Goal: Navigation & Orientation: Find specific page/section

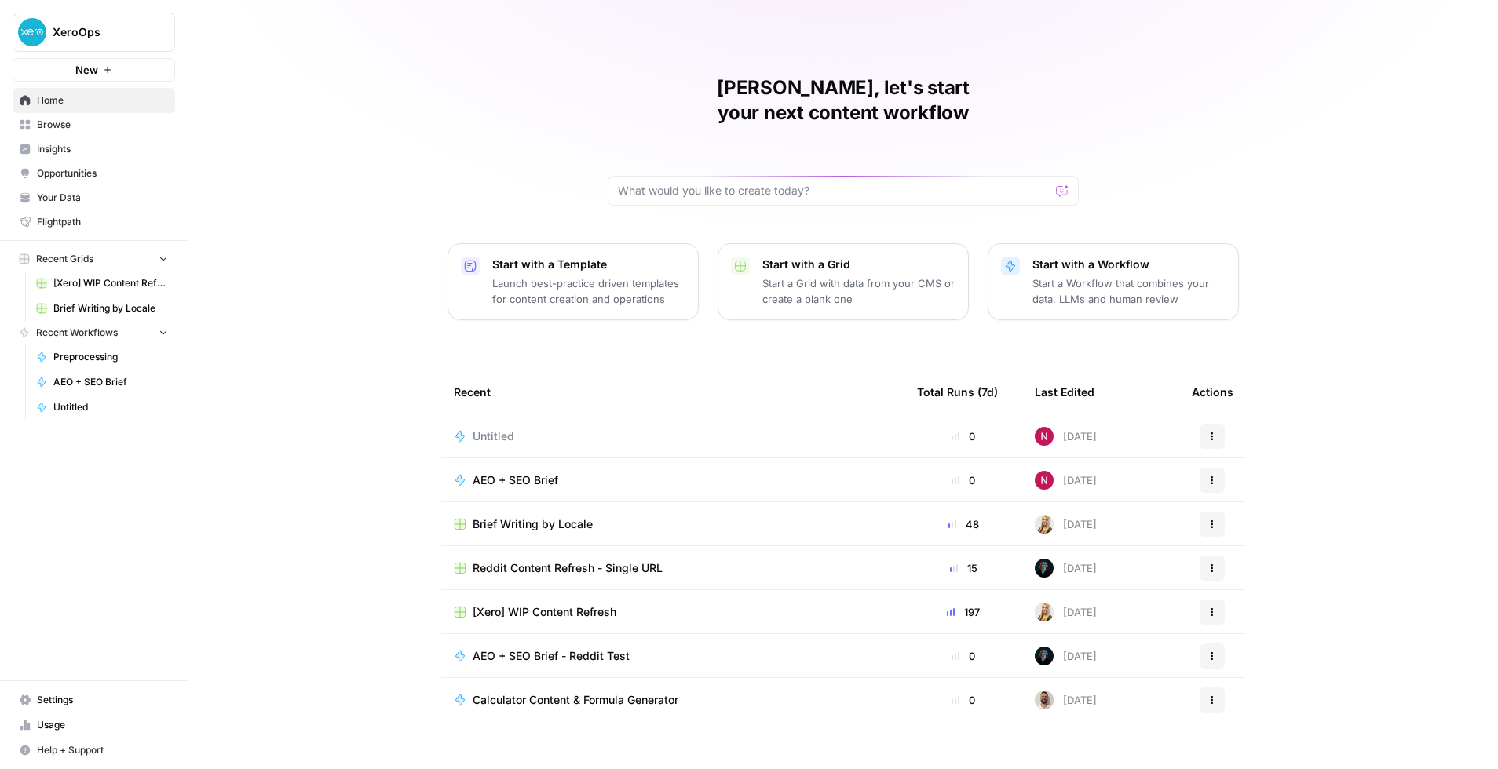
click at [78, 152] on span "Insights" at bounding box center [102, 149] width 131 height 14
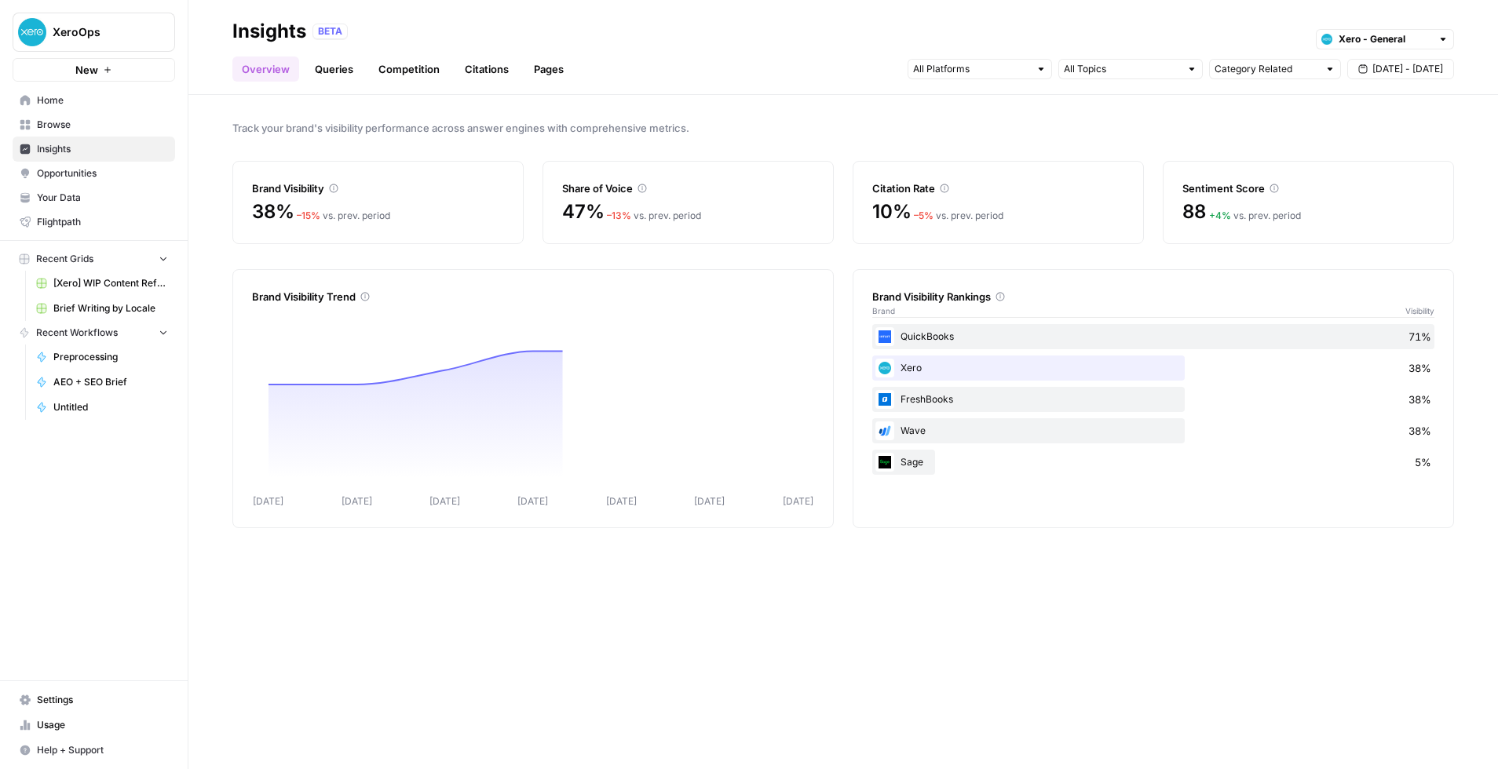
click at [93, 171] on span "Opportunities" at bounding box center [102, 173] width 131 height 14
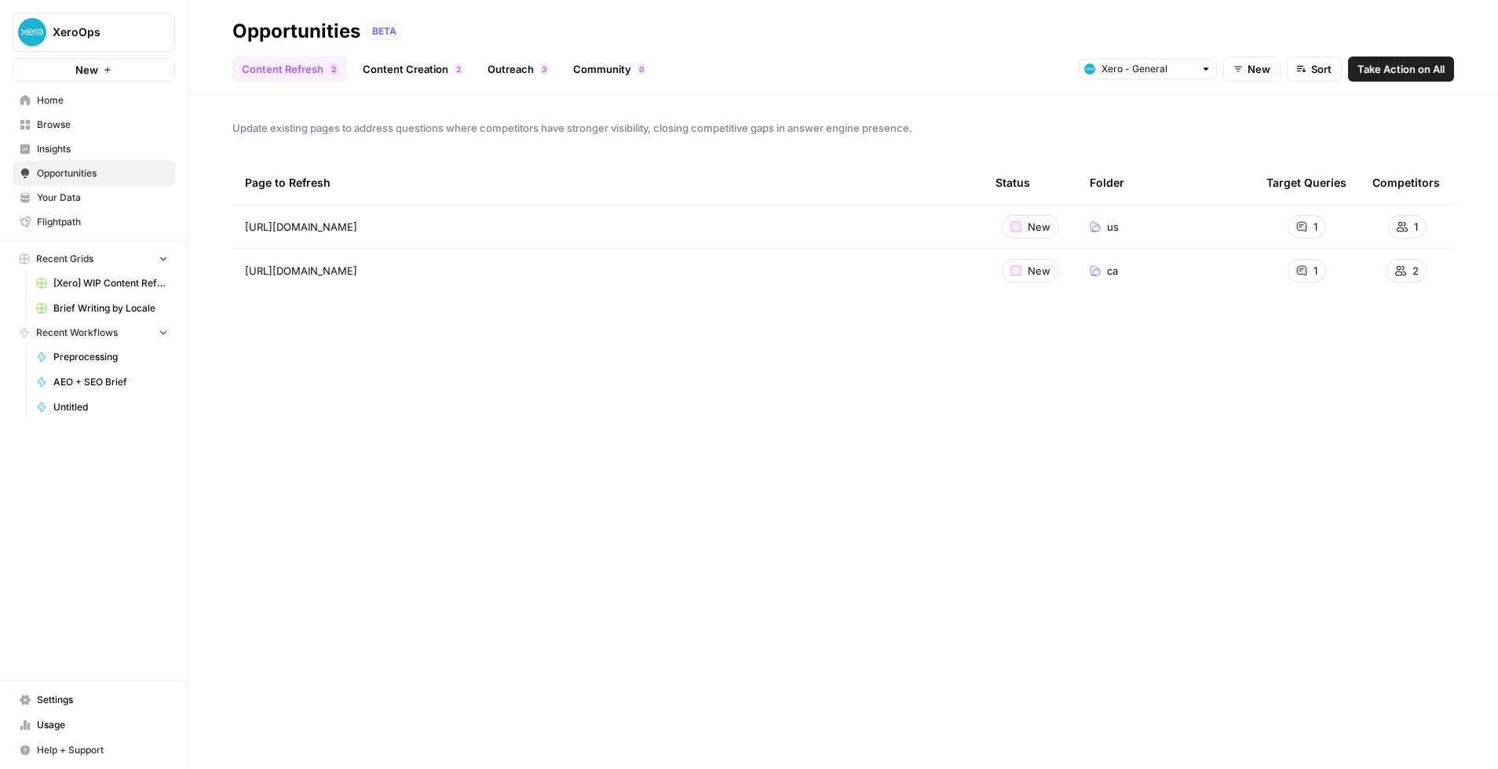
click at [100, 153] on span "Insights" at bounding box center [102, 149] width 131 height 14
